Goal: Find contact information: Find contact information

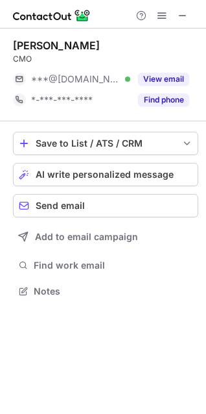
scroll to position [282, 206]
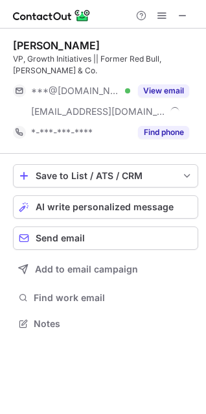
scroll to position [314, 206]
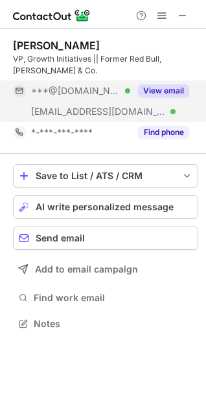
click at [166, 89] on button "View email" at bounding box center [163, 90] width 51 height 13
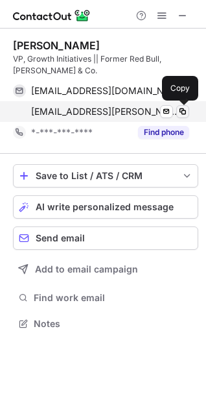
click at [182, 114] on span at bounding box center [183, 111] width 10 height 10
